Goal: Task Accomplishment & Management: Manage account settings

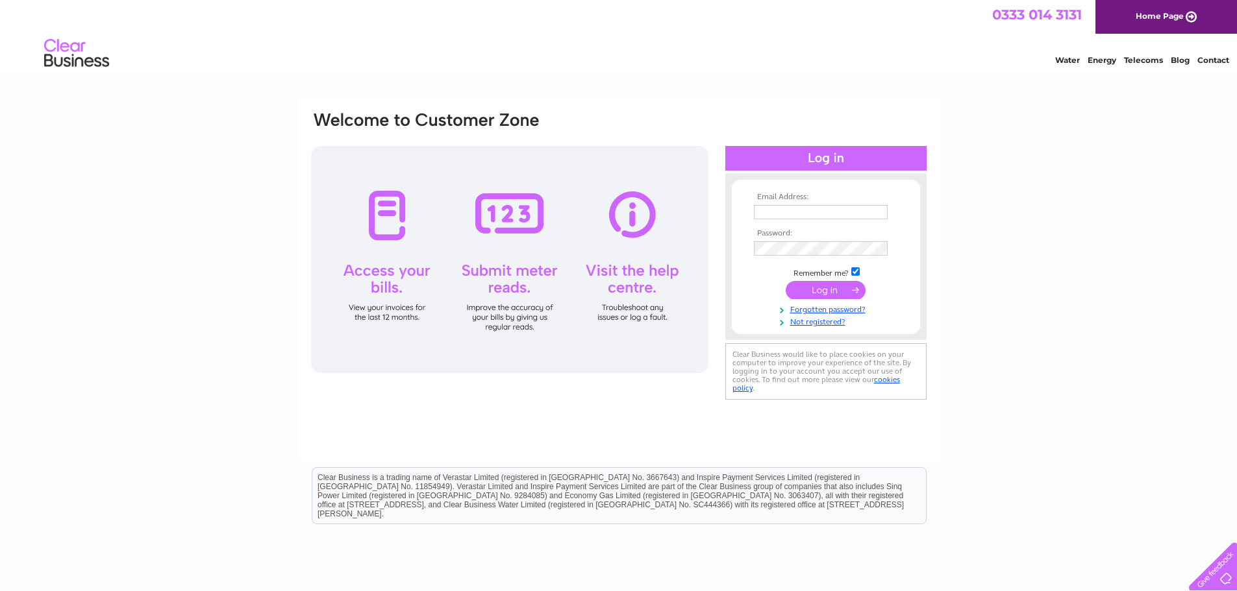
click at [797, 216] on input "text" at bounding box center [821, 212] width 134 height 14
drag, startPoint x: 882, startPoint y: 213, endPoint x: 612, endPoint y: 238, distance: 271.3
click at [612, 238] on div "Email Address: [EMAIL_ADDRESS] Password:" at bounding box center [619, 257] width 618 height 294
type input "ballantynesdairy@gmail.com"
click at [823, 292] on input "submit" at bounding box center [826, 291] width 80 height 18
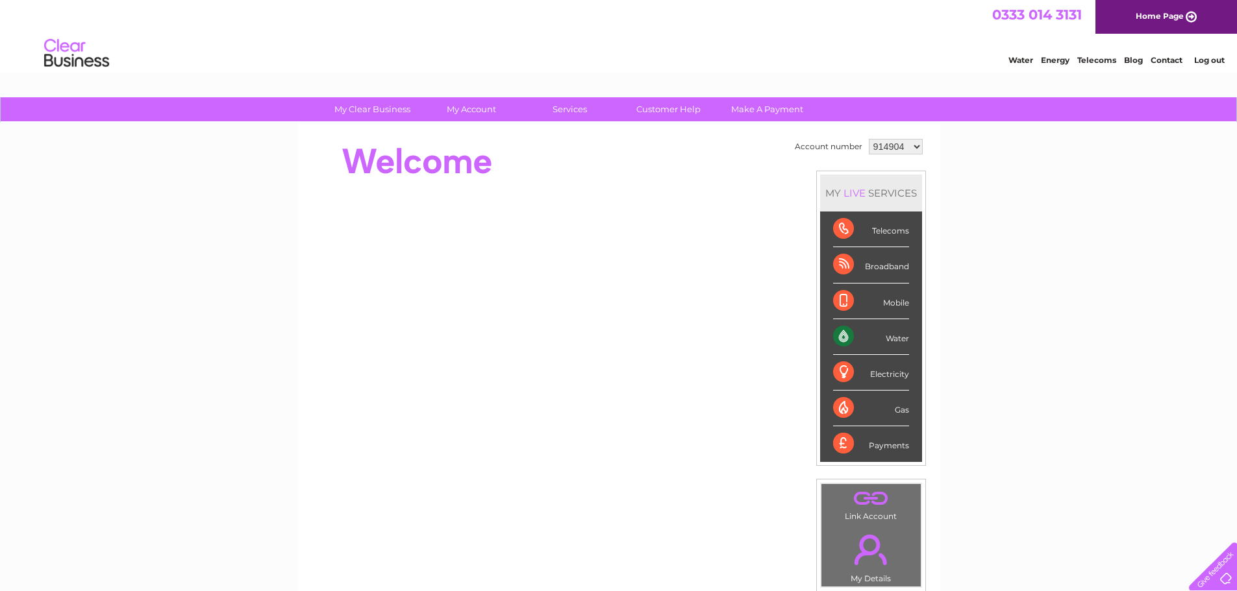
click at [837, 338] on div "Water" at bounding box center [871, 337] width 76 height 36
click at [840, 338] on div "Water" at bounding box center [871, 337] width 76 height 36
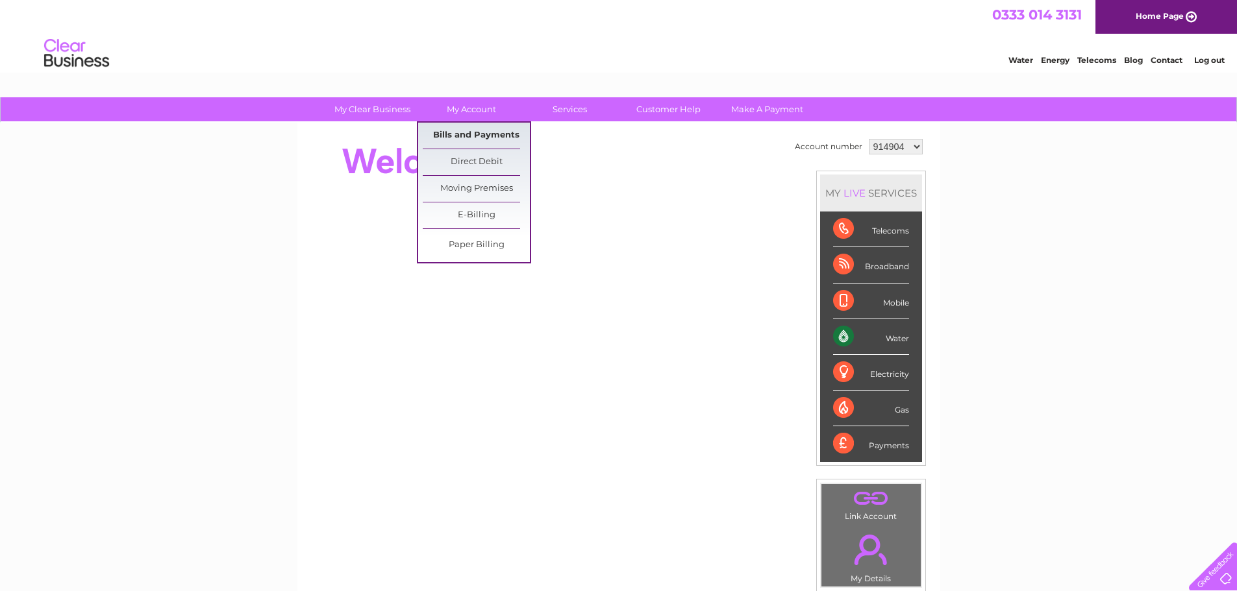
click at [476, 134] on link "Bills and Payments" at bounding box center [476, 136] width 107 height 26
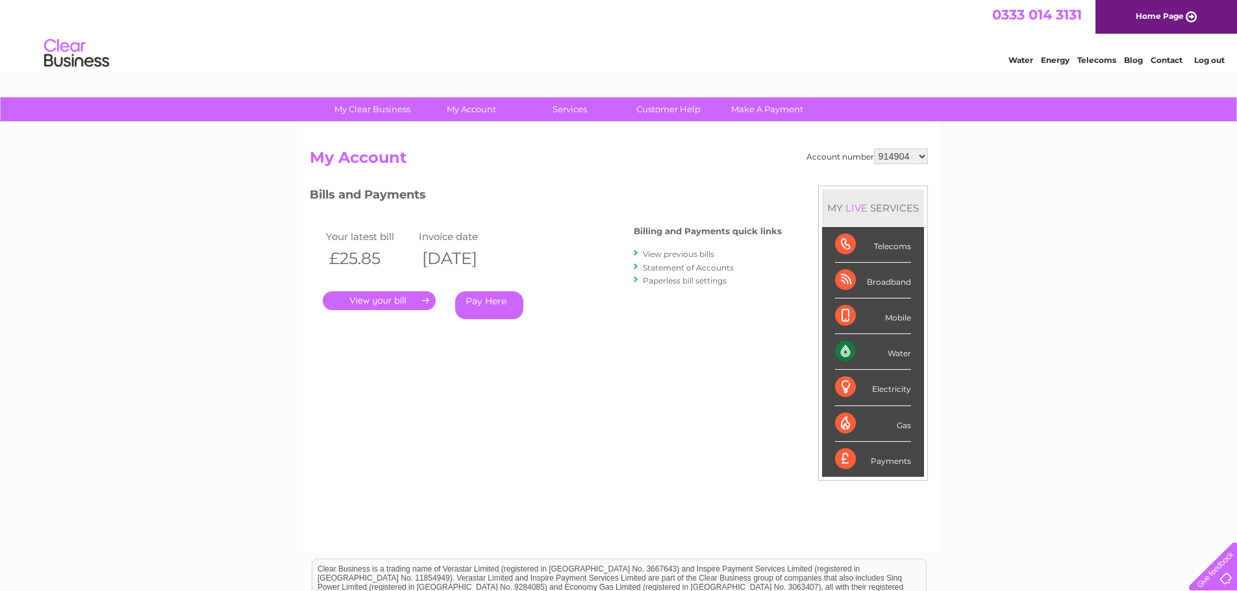
click at [393, 301] on link "." at bounding box center [379, 301] width 113 height 19
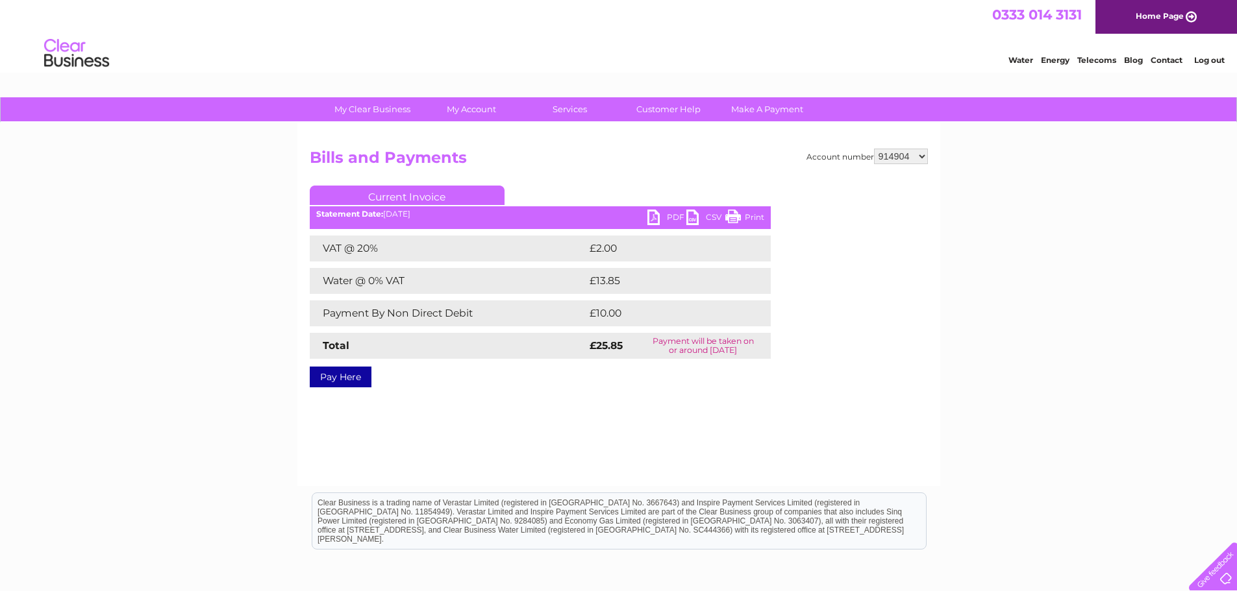
click at [921, 156] on select "914904 1151845" at bounding box center [901, 157] width 54 height 16
select select "1151845"
click at [875, 149] on select "914904 1151845" at bounding box center [901, 157] width 54 height 16
click at [738, 218] on link "Print" at bounding box center [744, 219] width 39 height 19
click at [895, 158] on select "914904 1151845" at bounding box center [901, 157] width 54 height 16
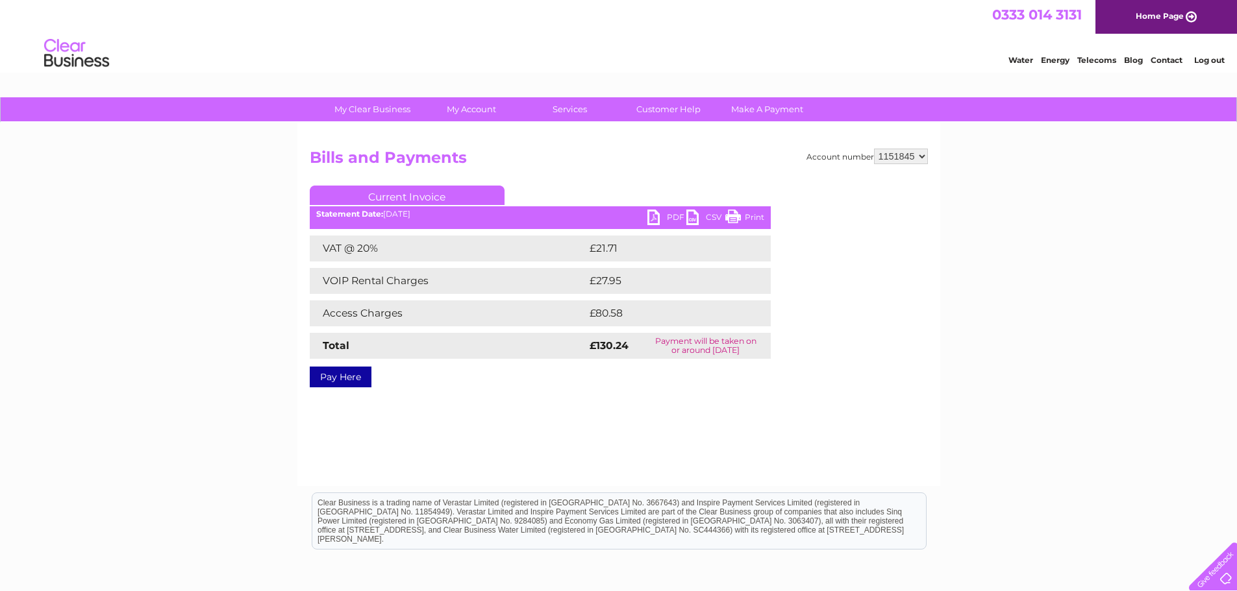
select select "914904"
click at [875, 149] on select "914904 1151845" at bounding box center [901, 157] width 54 height 16
click at [736, 216] on link "Print" at bounding box center [744, 219] width 39 height 19
